Goal: Communication & Community: Answer question/provide support

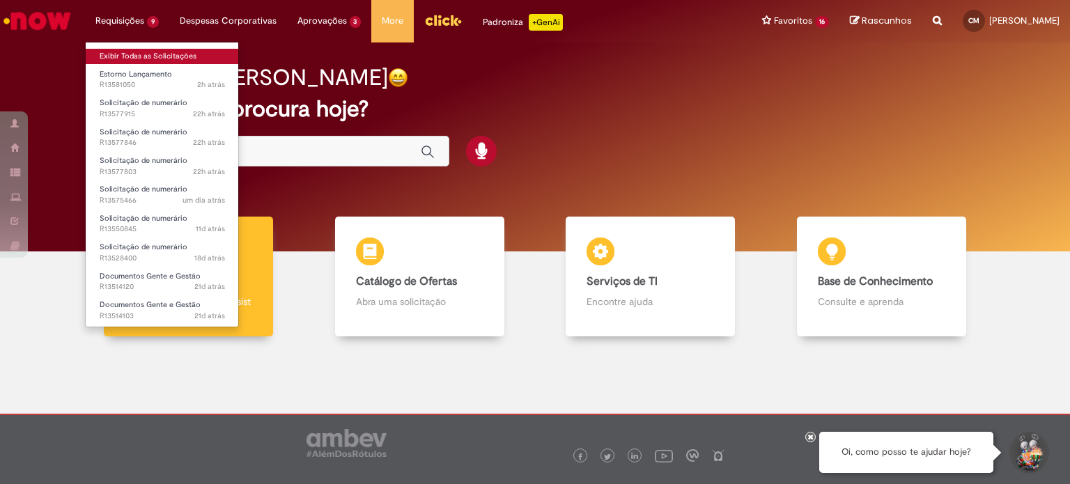
click at [157, 56] on link "Exibir Todas as Solicitações" at bounding box center [162, 56] width 153 height 15
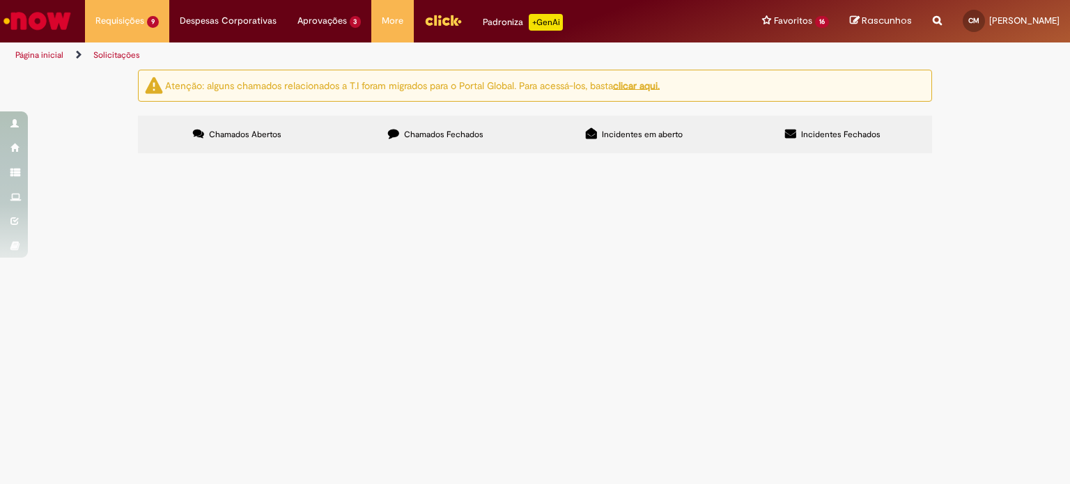
click at [0, 0] on span "Bom dia, solicito o estorno do lançamento pois aqui na unidade não cai alimenta…" at bounding box center [0, 0] width 0 height 0
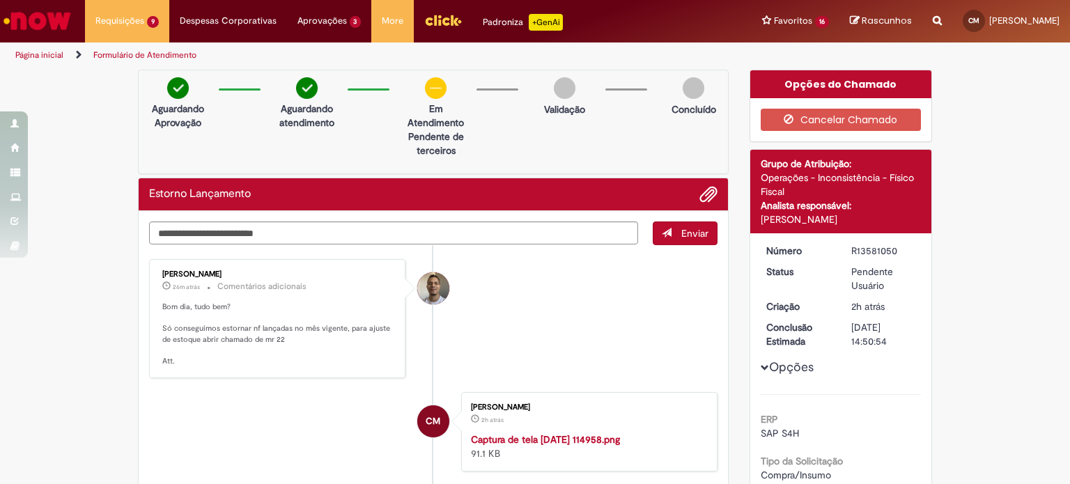
click at [578, 309] on li "[PERSON_NAME] 26m atrás 26 minutos atrás Comentários adicionais Bom dia, tudo b…" at bounding box center [433, 318] width 568 height 119
click at [586, 309] on li "[PERSON_NAME] 26m atrás 26 minutos atrás Comentários adicionais Bom dia, tudo b…" at bounding box center [433, 318] width 568 height 119
drag, startPoint x: 215, startPoint y: 323, endPoint x: 258, endPoint y: 343, distance: 47.7
click at [258, 343] on p "Bom dia, tudo bem? Só conseguimos estornar nf lançadas no mês vigente, para aju…" at bounding box center [278, 334] width 232 height 65
click at [241, 339] on p "Bom dia, tudo bem? Só conseguimos estornar nf lançadas no mês vigente, para aju…" at bounding box center [278, 334] width 232 height 65
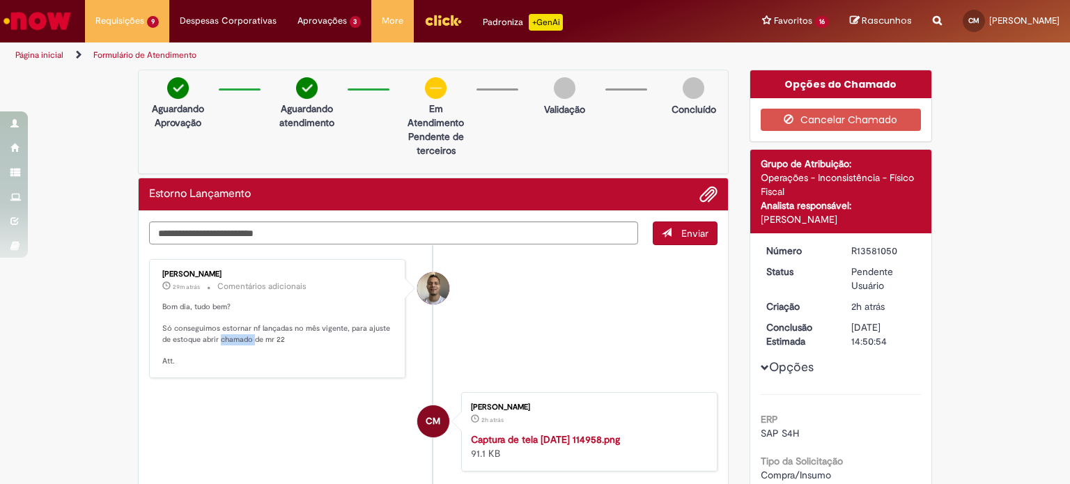
click at [241, 339] on p "Bom dia, tudo bem? Só conseguimos estornar nf lançadas no mês vigente, para aju…" at bounding box center [278, 334] width 232 height 65
click at [227, 336] on p "Bom dia, tudo bem? Só conseguimos estornar nf lançadas no mês vigente, para aju…" at bounding box center [278, 334] width 232 height 65
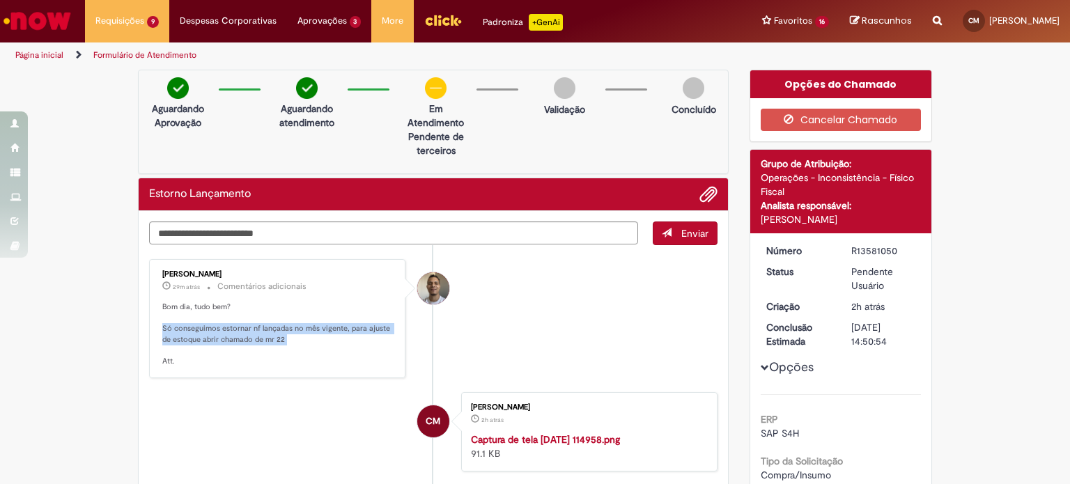
click at [253, 331] on p "Bom dia, tudo bem? Só conseguimos estornar nf lançadas no mês vigente, para aju…" at bounding box center [278, 334] width 232 height 65
click at [274, 326] on p "Bom dia, tudo bem? Só conseguimos estornar nf lançadas no mês vigente, para aju…" at bounding box center [278, 334] width 232 height 65
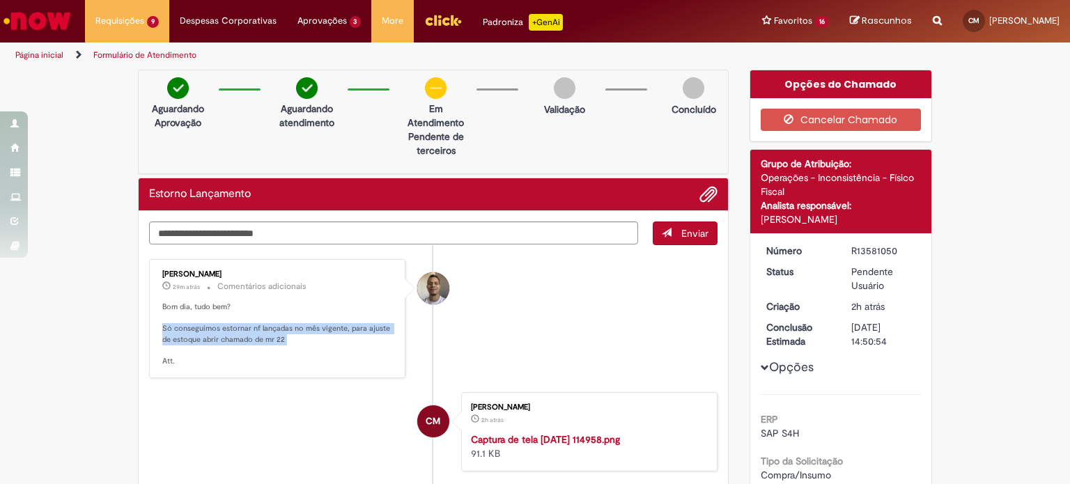
click at [274, 326] on p "Bom dia, tudo bem? Só conseguimos estornar nf lançadas no mês vigente, para aju…" at bounding box center [278, 334] width 232 height 65
click at [288, 326] on p "Bom dia, tudo bem? Só conseguimos estornar nf lançadas no mês vigente, para aju…" at bounding box center [278, 334] width 232 height 65
click at [306, 233] on textarea "Digite sua mensagem aqui..." at bounding box center [393, 233] width 489 height 24
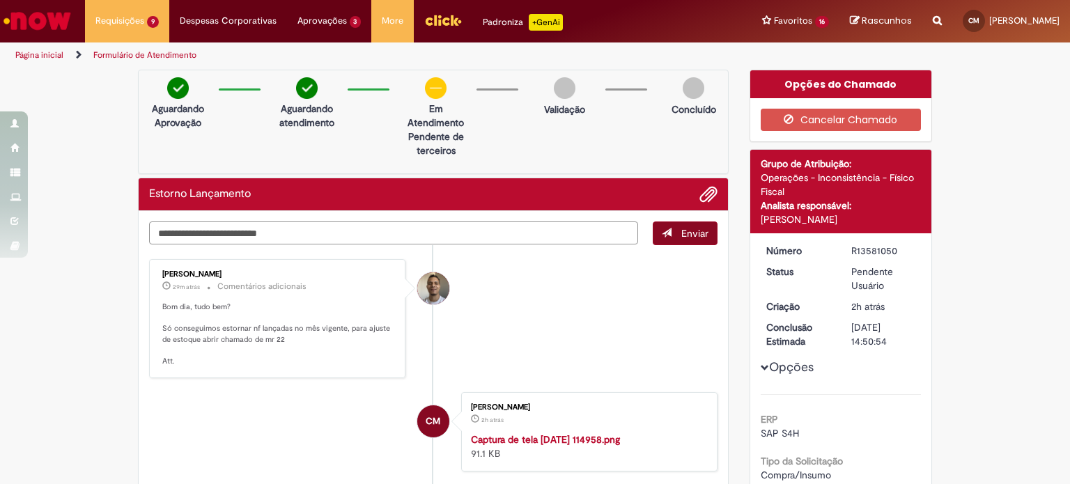
type textarea "**********"
click at [681, 228] on span "Enviar" at bounding box center [694, 233] width 27 height 13
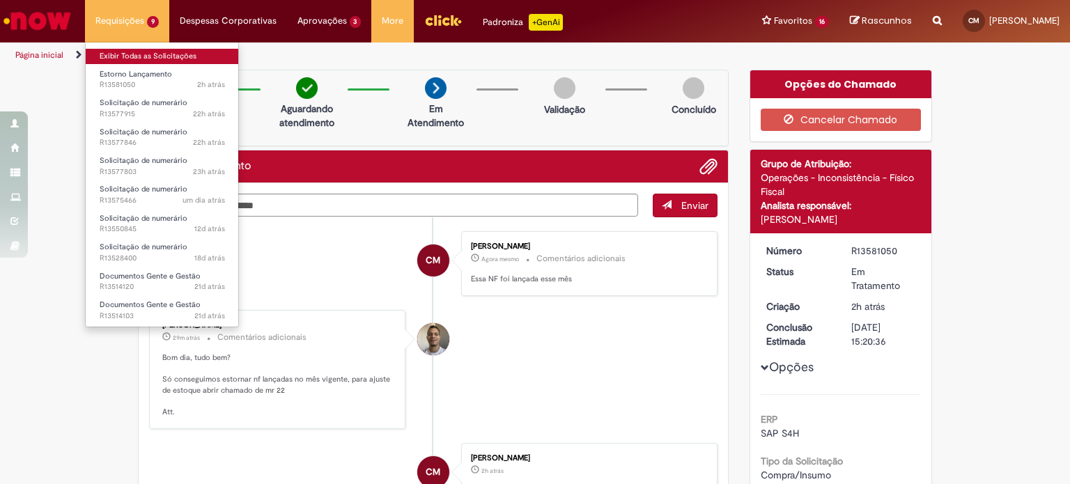
click at [123, 59] on link "Exibir Todas as Solicitações" at bounding box center [162, 56] width 153 height 15
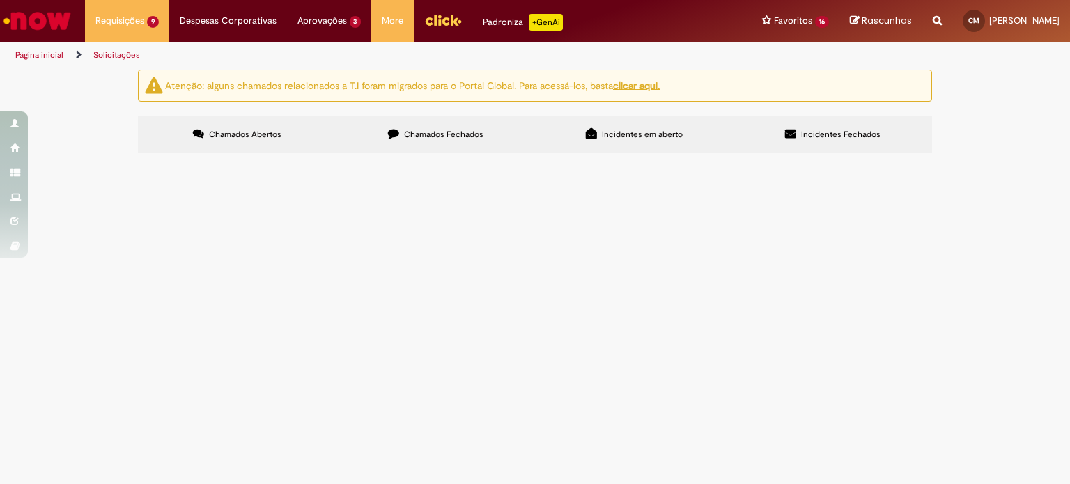
scroll to position [31, 0]
click at [0, 0] on span "Bom dia, solicito o estorno do lançamento pois aqui na unidade não cai alimenta…" at bounding box center [0, 0] width 0 height 0
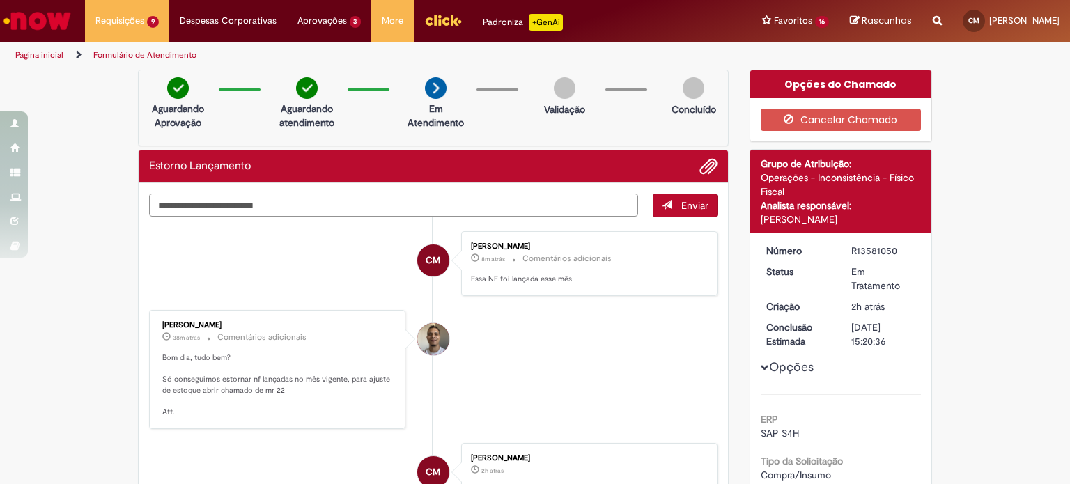
click at [458, 208] on textarea "Digite sua mensagem aqui..." at bounding box center [393, 206] width 489 height 24
type textarea "*"
type textarea "**********"
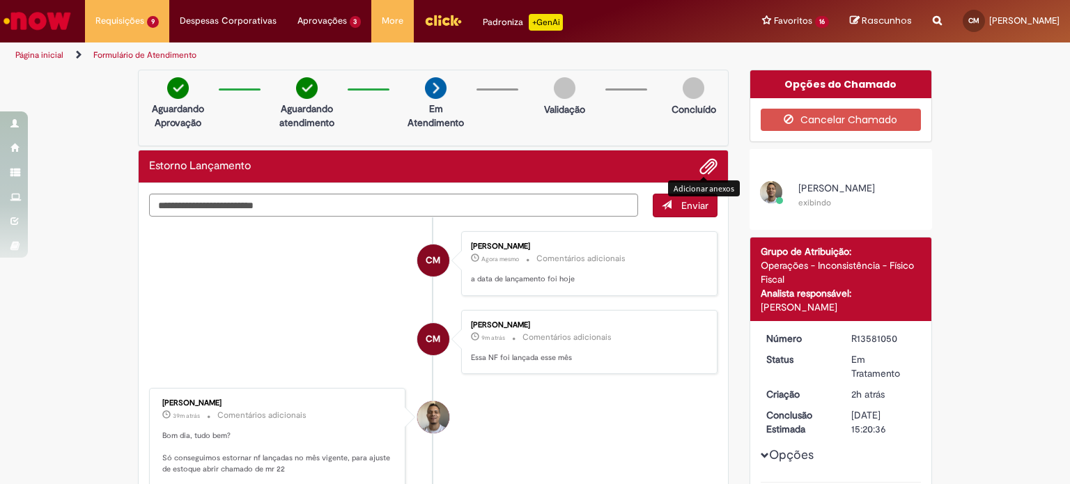
click at [711, 164] on button "Adicionar anexos" at bounding box center [708, 166] width 18 height 18
